Goal: Transaction & Acquisition: Download file/media

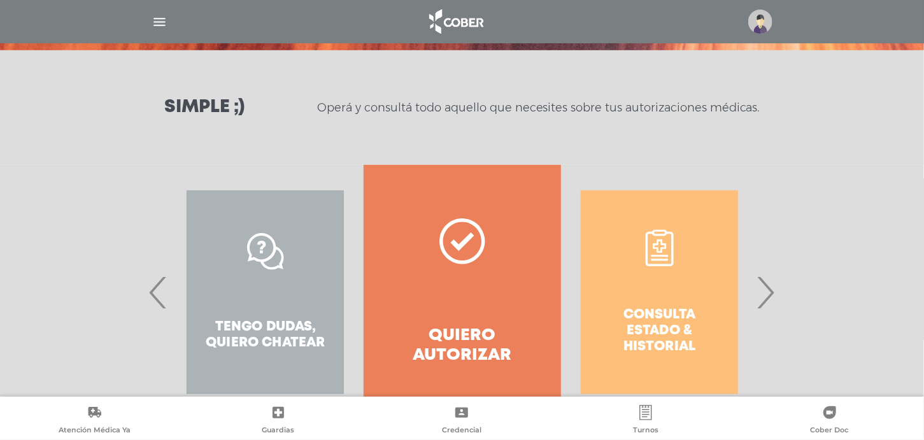
scroll to position [199, 0]
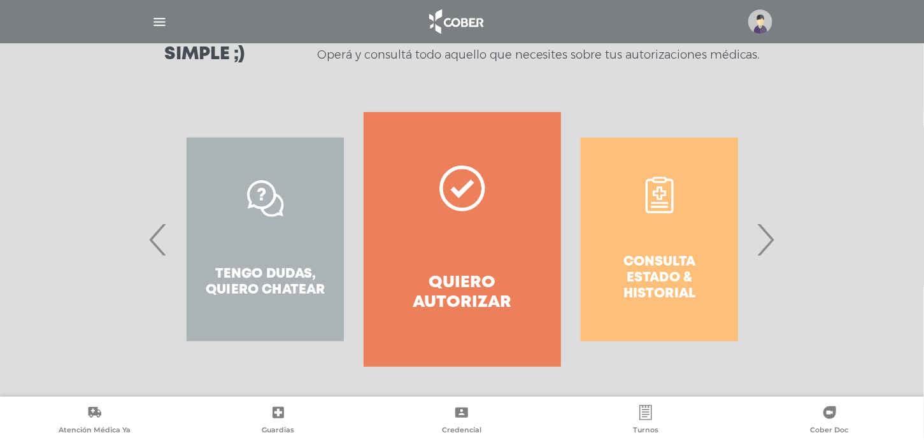
click at [769, 252] on span "›" at bounding box center [766, 239] width 25 height 69
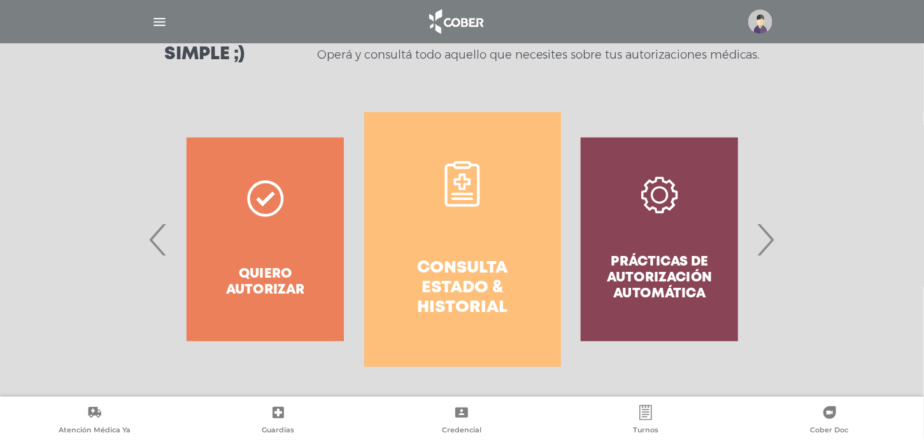
click at [470, 269] on h4 "Consulta estado & historial" at bounding box center [462, 289] width 151 height 60
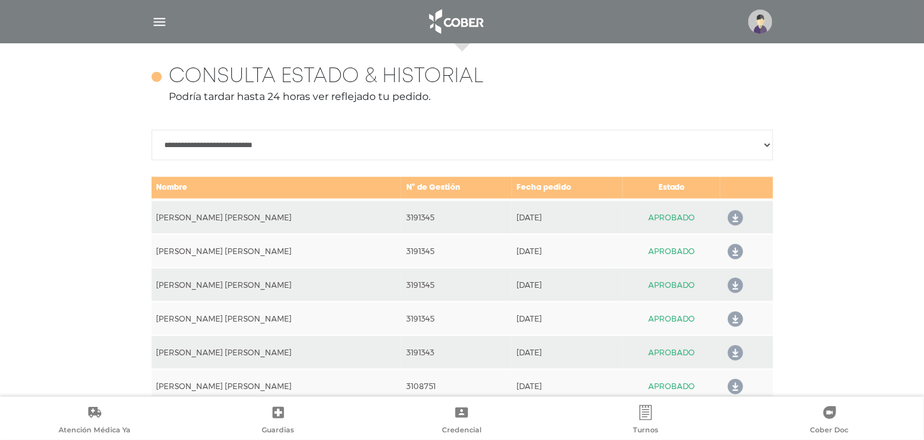
scroll to position [566, 0]
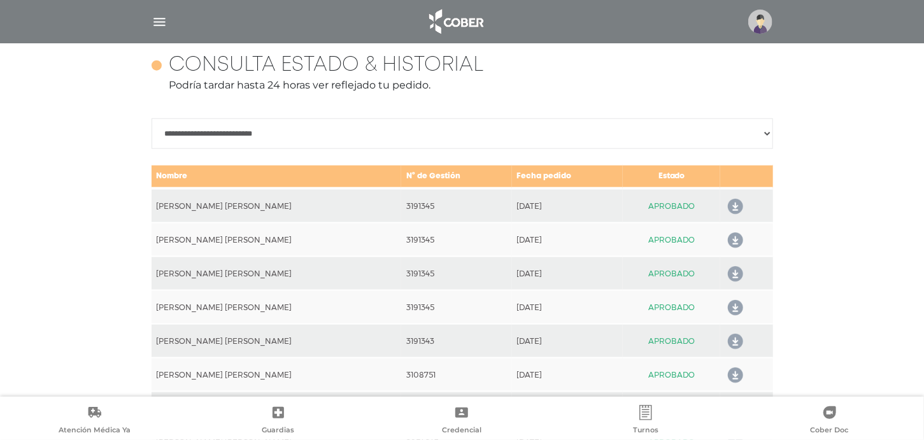
click at [732, 275] on icon at bounding box center [733, 274] width 20 height 20
click at [729, 274] on icon at bounding box center [733, 274] width 20 height 20
click at [728, 202] on icon at bounding box center [733, 207] width 20 height 20
click at [729, 343] on icon at bounding box center [733, 342] width 20 height 20
click at [727, 376] on icon at bounding box center [733, 376] width 20 height 20
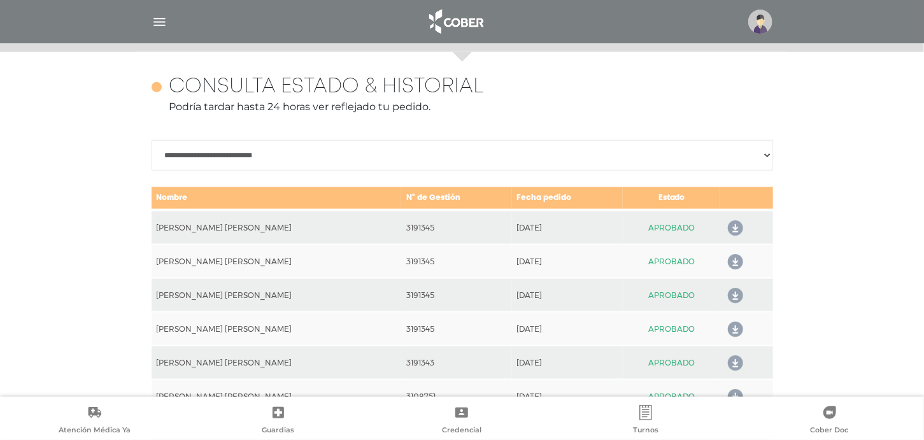
scroll to position [502, 0]
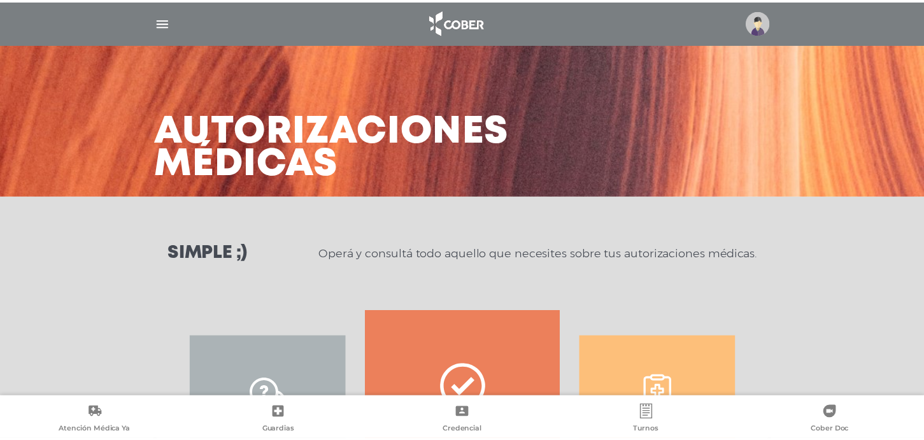
scroll to position [199, 0]
